Goal: Information Seeking & Learning: Stay updated

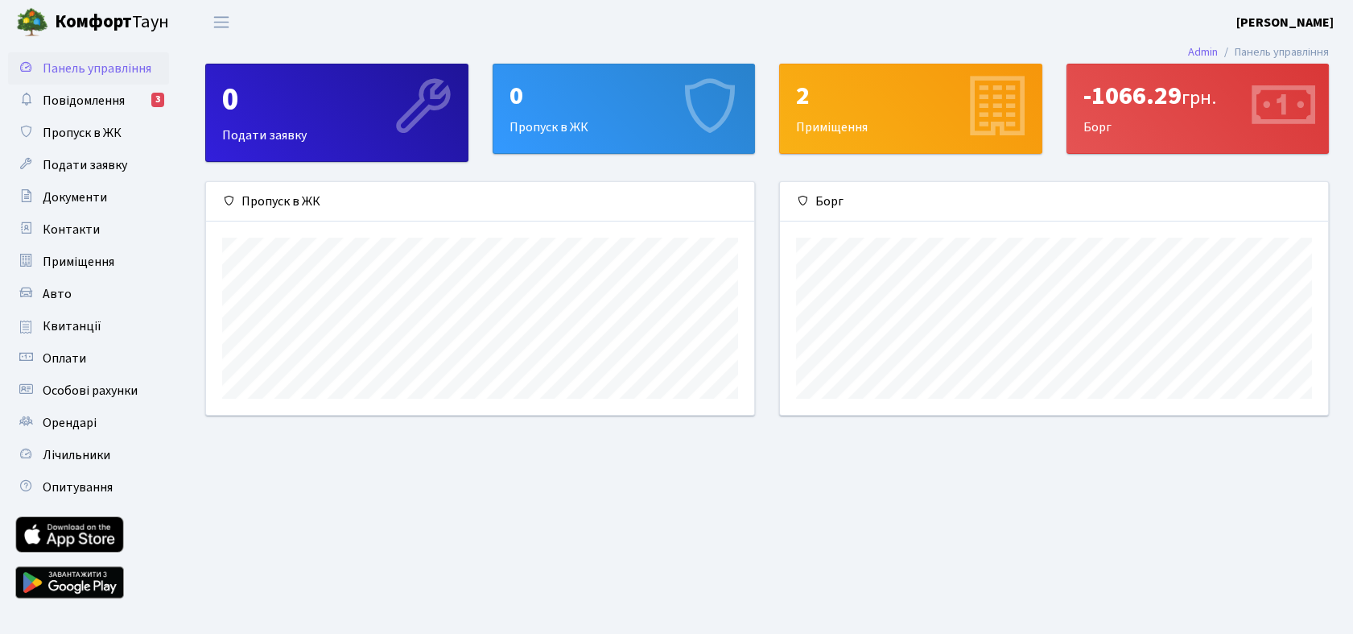
scroll to position [232, 548]
click at [75, 100] on span "Повідомлення" at bounding box center [84, 101] width 82 height 18
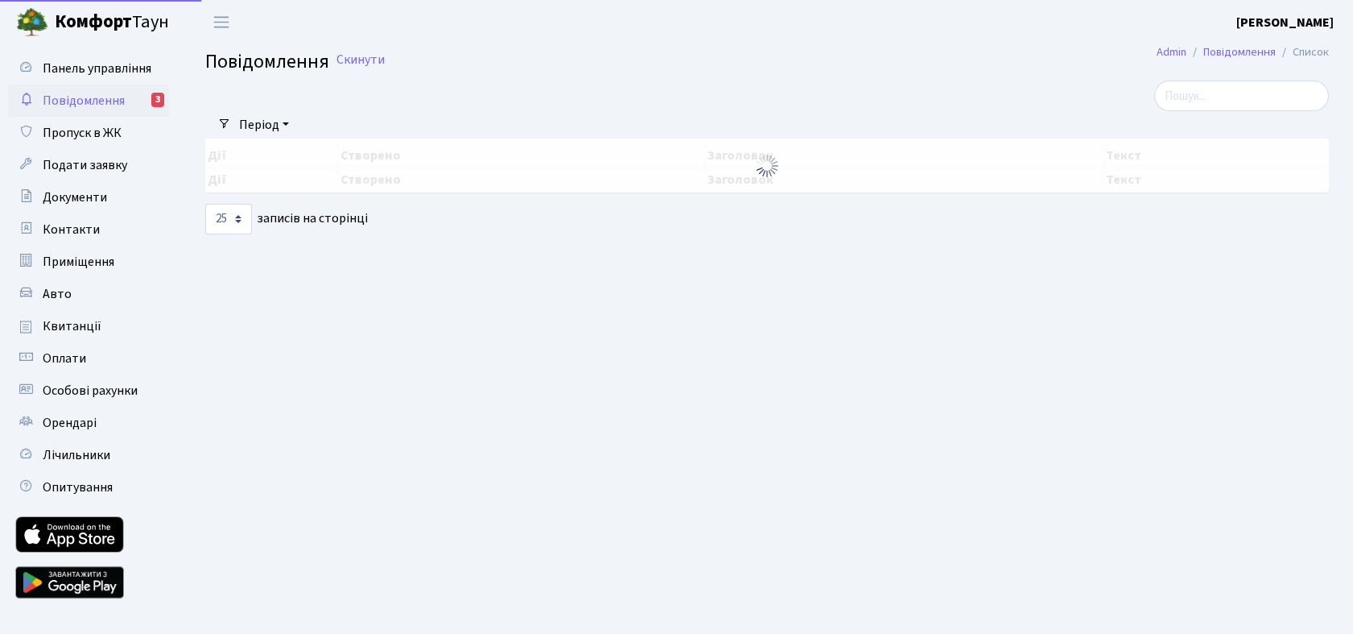
select select "25"
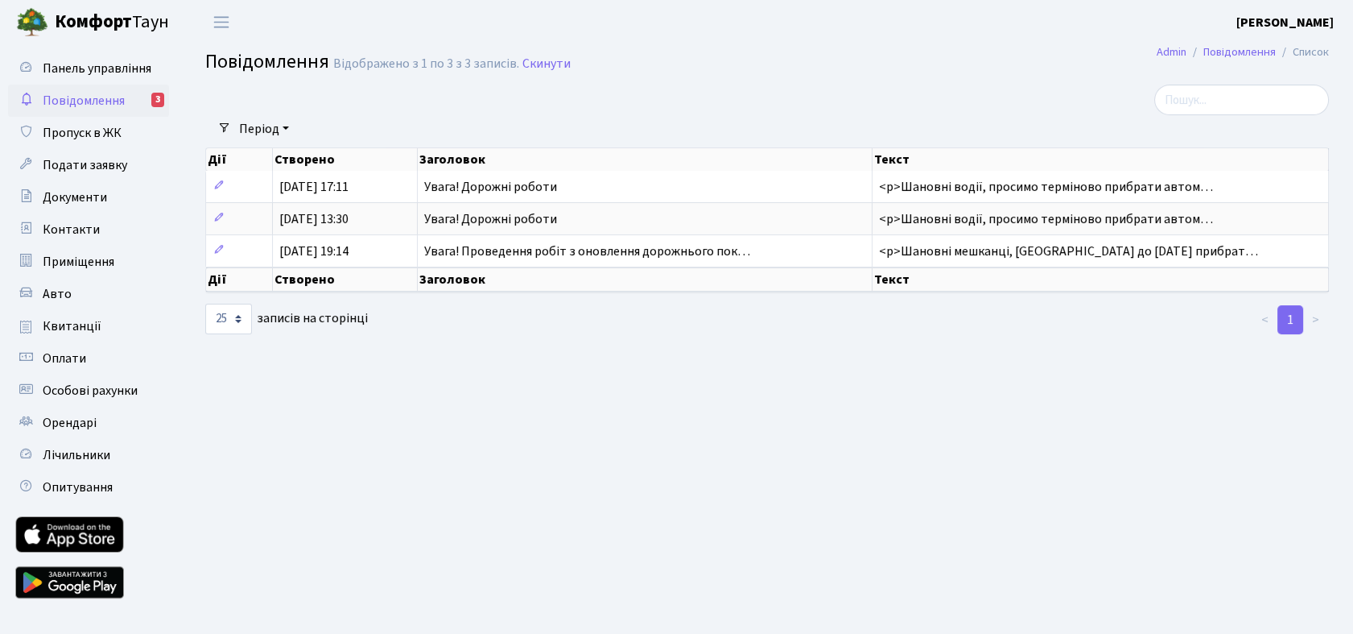
click at [99, 97] on span "Повідомлення" at bounding box center [84, 101] width 82 height 18
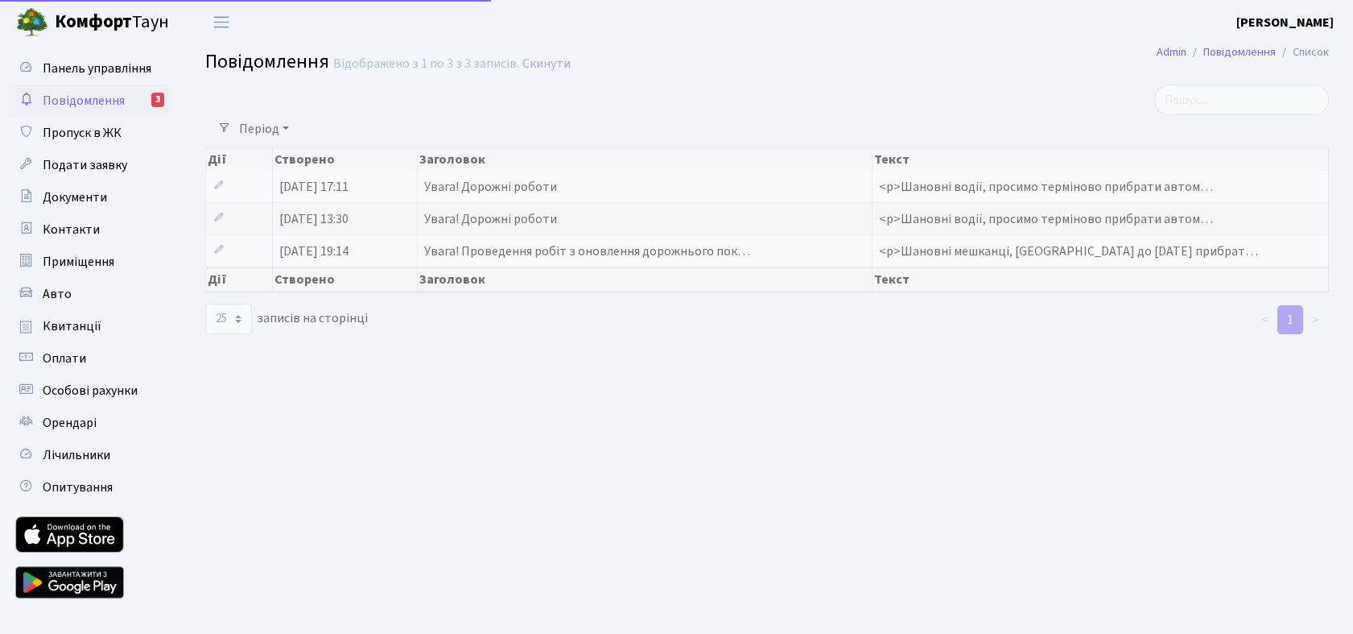
select select "25"
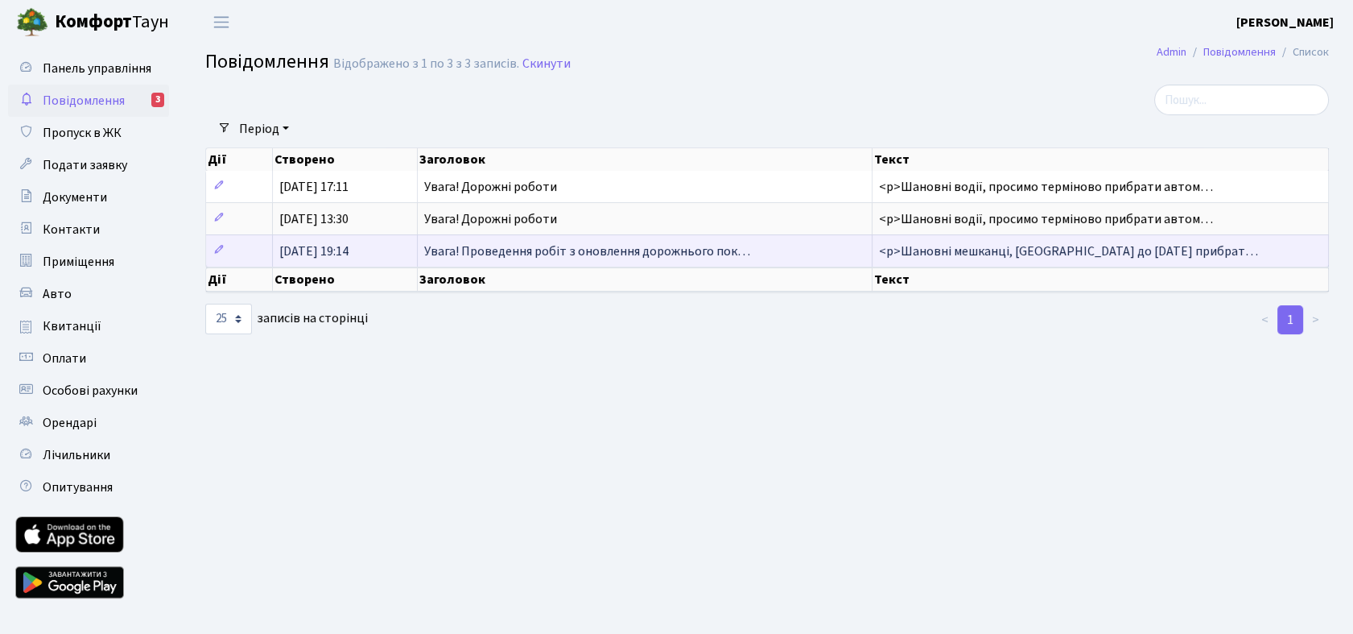
click at [1098, 249] on span "<p>Шановні мешканці, просимо до 26.06.2025 прибрат…" at bounding box center [1068, 251] width 379 height 18
click at [513, 248] on span "Увага! Проведення робіт з оновлення дорожнього пок…" at bounding box center [587, 251] width 326 height 18
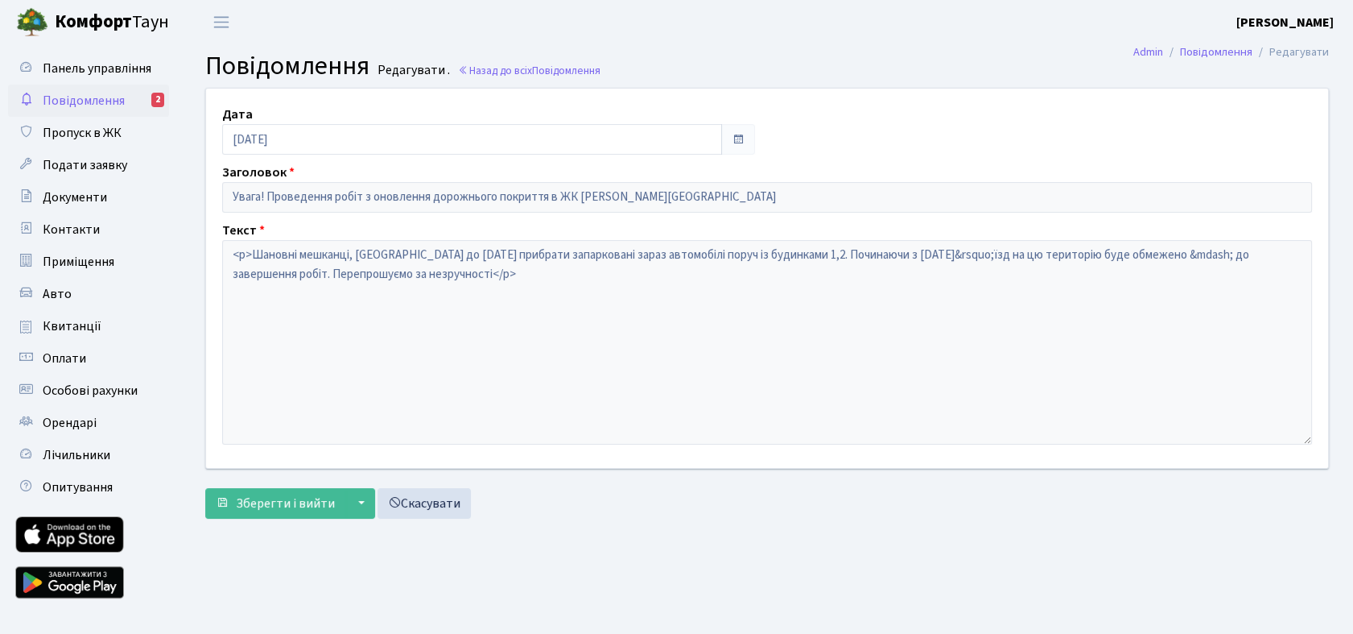
click at [89, 97] on span "Повідомлення" at bounding box center [84, 101] width 82 height 18
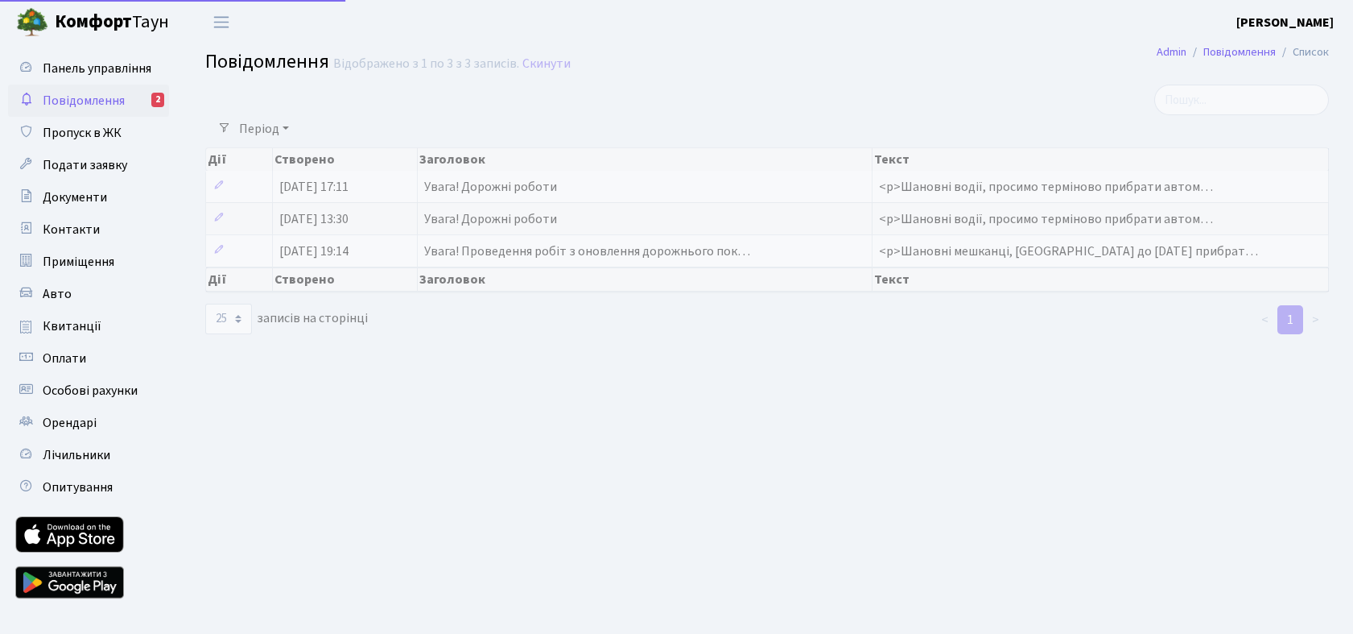
select select "25"
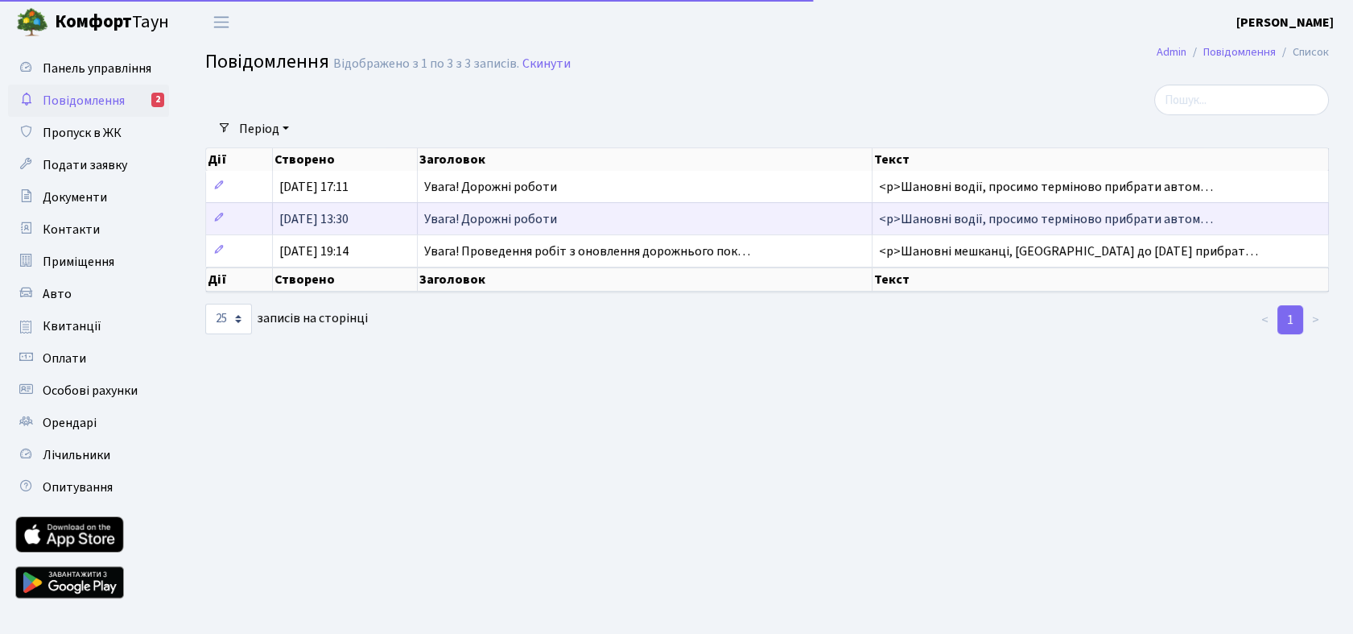
click at [476, 225] on span "Увага! Дорожні роботи" at bounding box center [490, 219] width 133 height 18
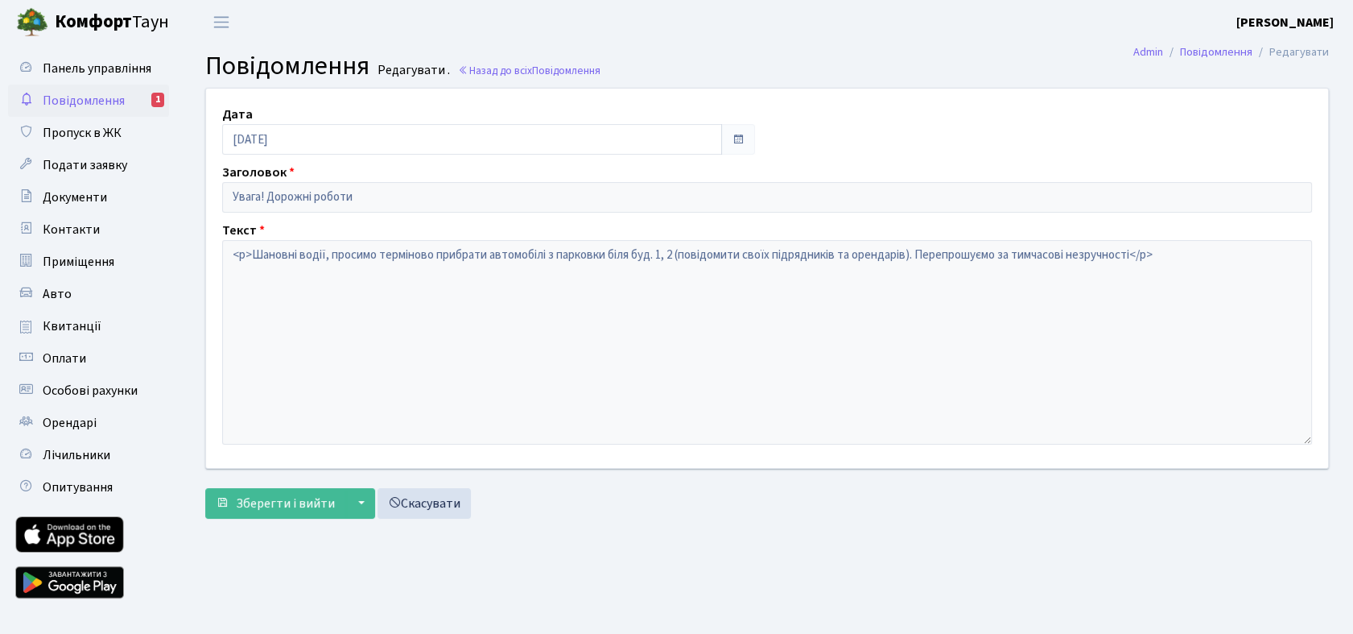
click at [88, 93] on span "Повідомлення" at bounding box center [84, 101] width 82 height 18
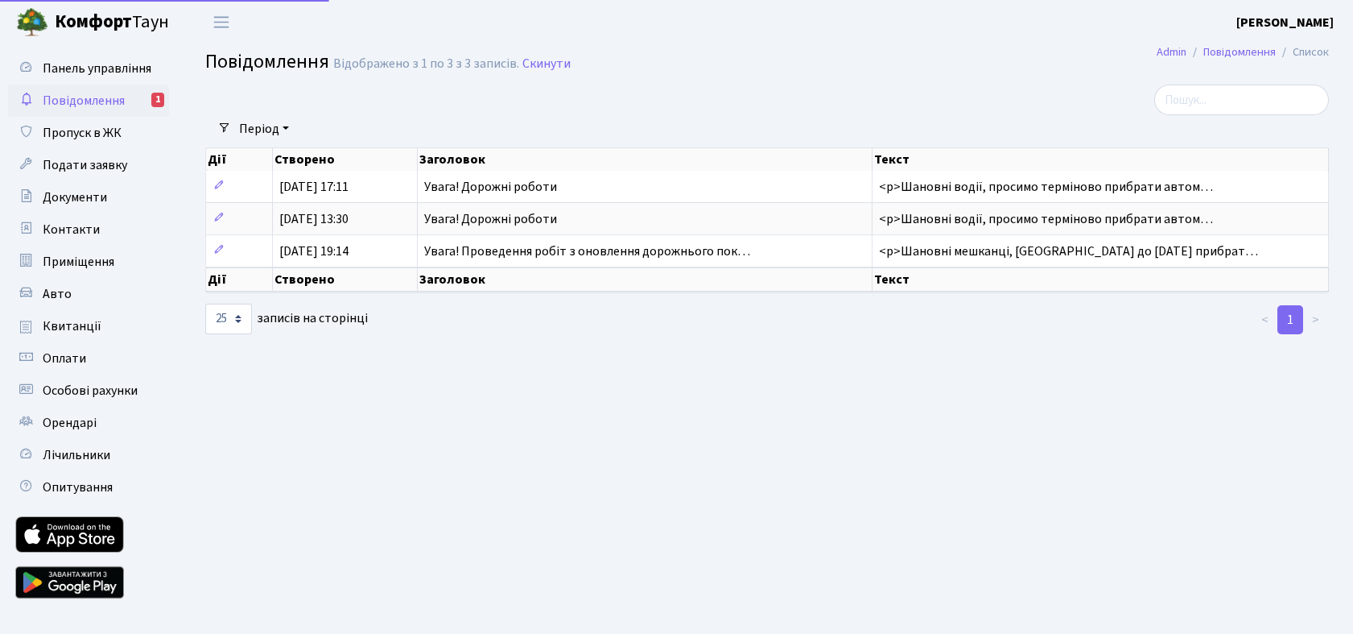
select select "25"
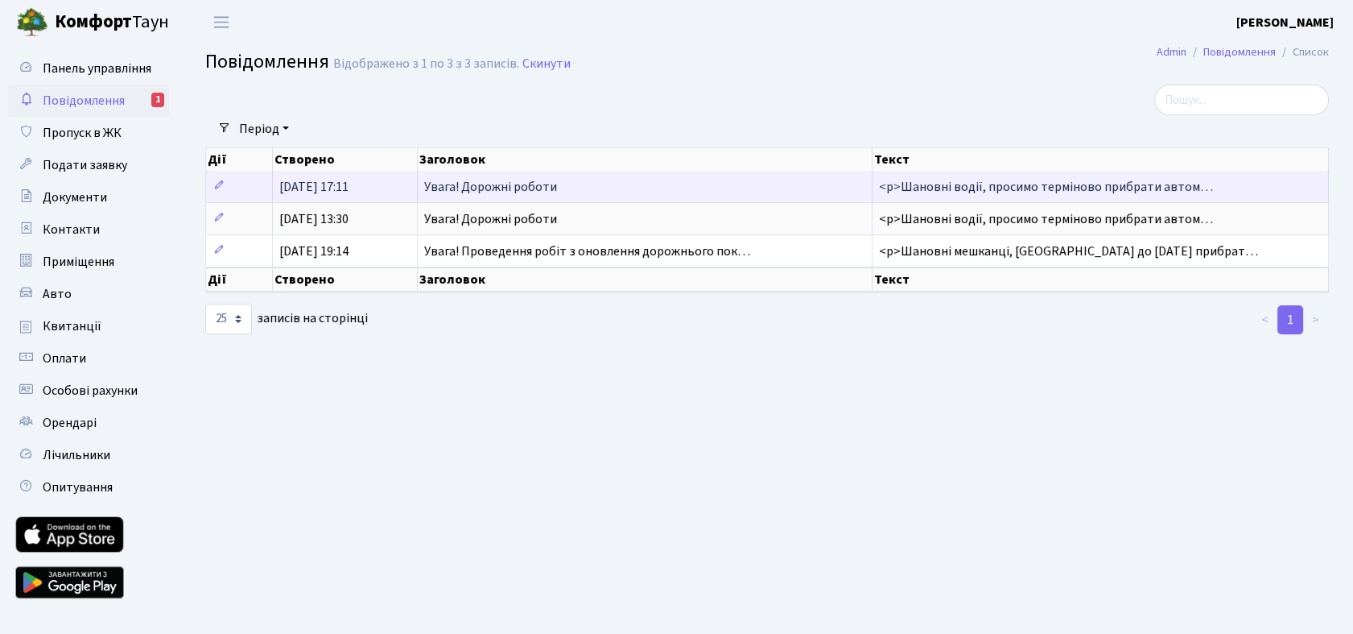
click at [477, 194] on span "Увага! Дорожні роботи" at bounding box center [490, 187] width 133 height 18
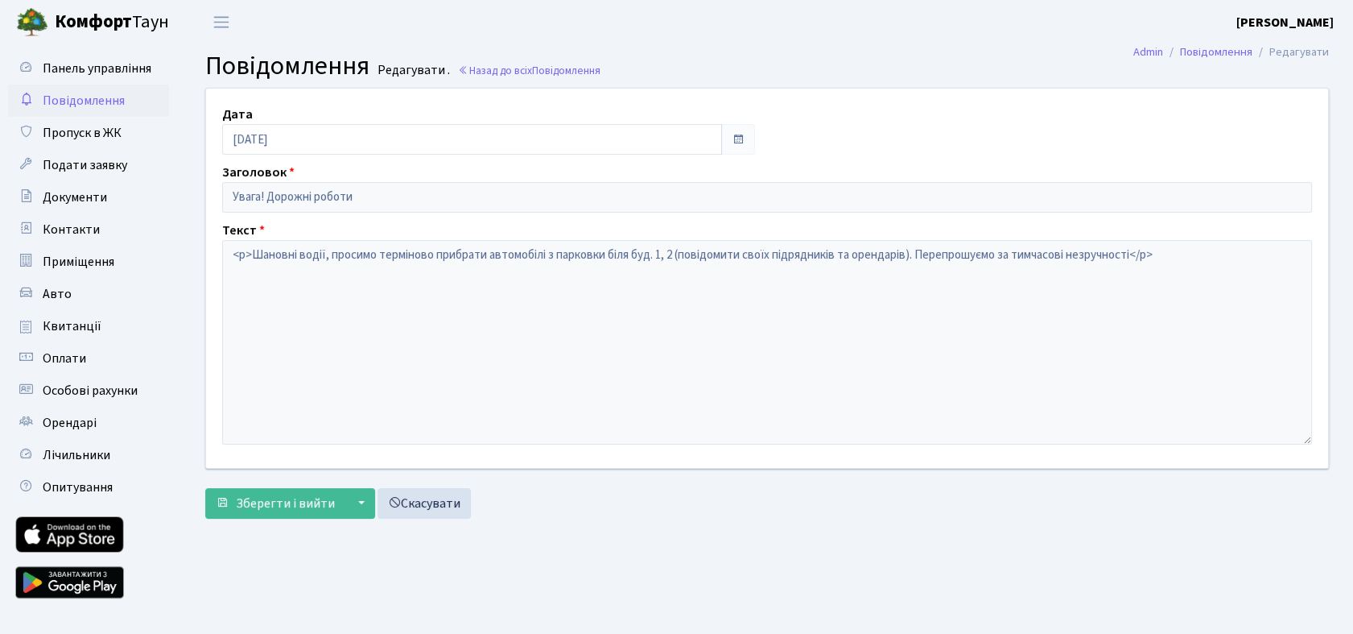
click at [53, 101] on span "Повідомлення" at bounding box center [84, 101] width 82 height 18
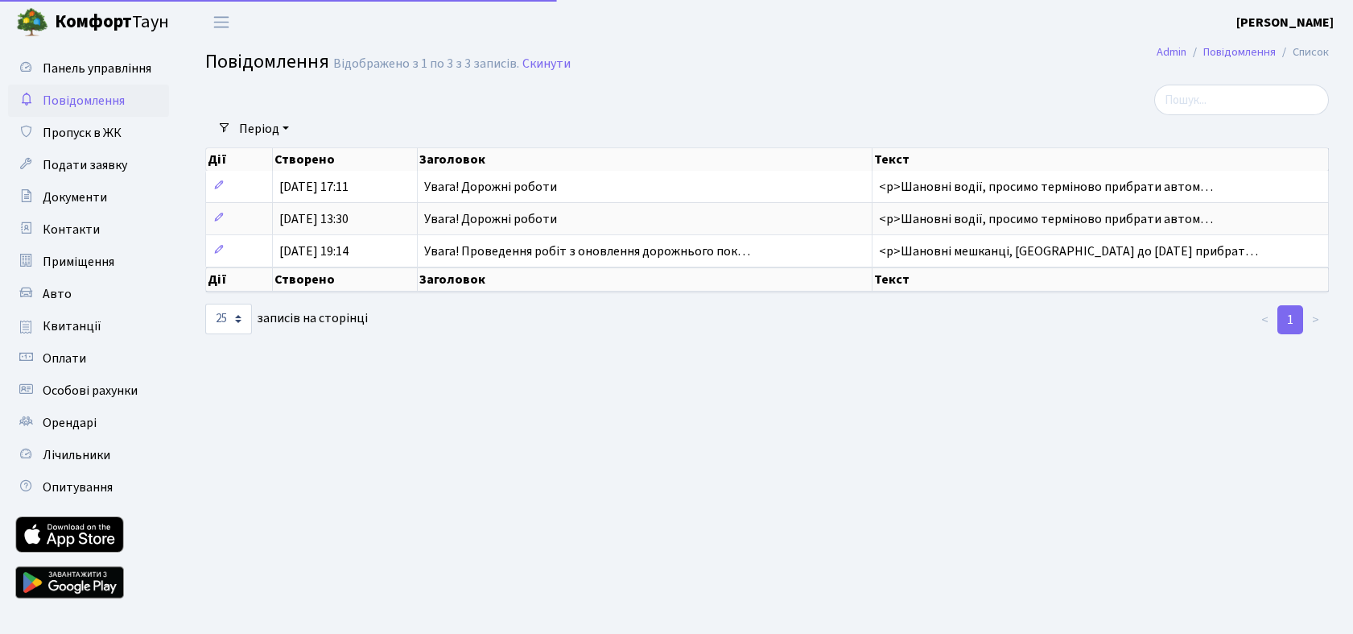
select select "25"
